Goal: Task Accomplishment & Management: Complete application form

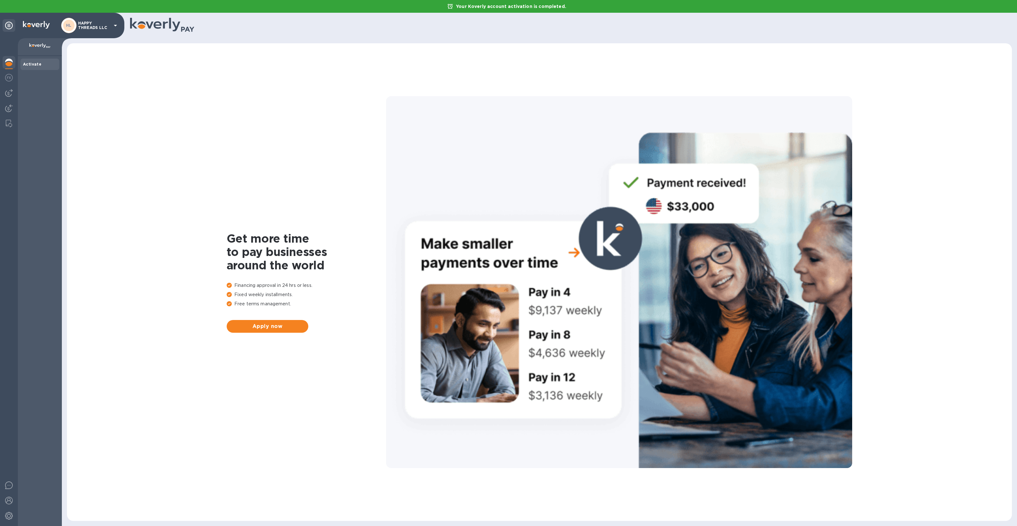
click at [11, 63] on img at bounding box center [9, 63] width 8 height 8
click at [27, 65] on b "Activate" at bounding box center [32, 64] width 18 height 5
click at [264, 321] on button "Apply now" at bounding box center [268, 326] width 82 height 13
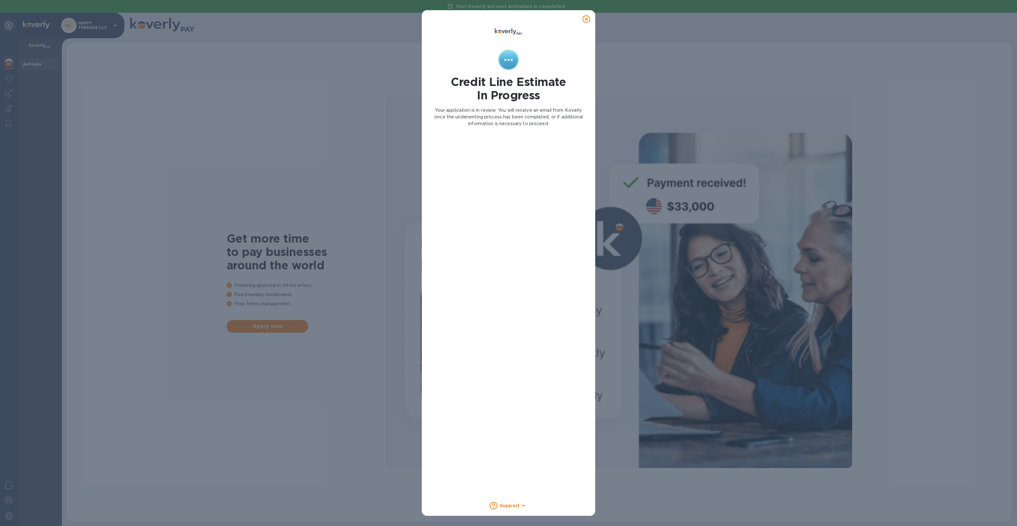
click at [588, 18] on icon at bounding box center [586, 19] width 8 height 8
